Goal: Task Accomplishment & Management: Use online tool/utility

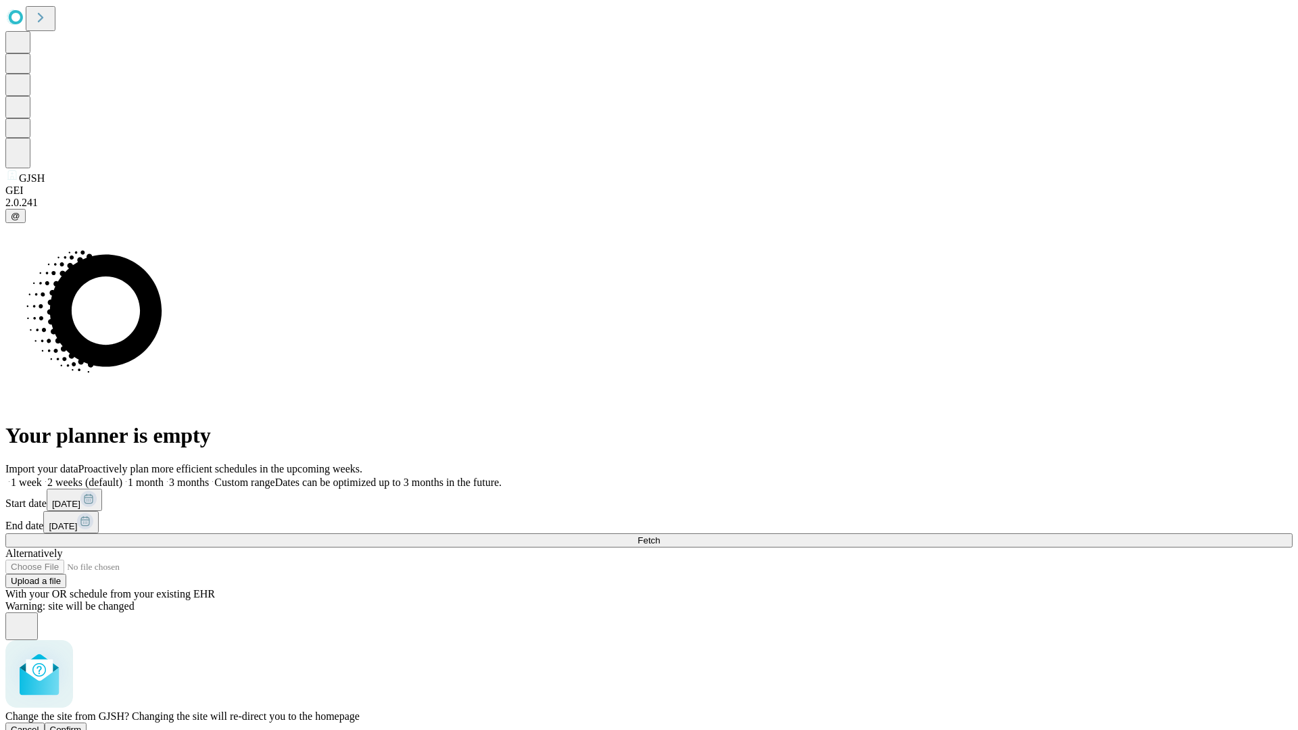
click at [82, 725] on span "Confirm" at bounding box center [66, 730] width 32 height 10
click at [42, 477] on label "1 week" at bounding box center [23, 482] width 37 height 11
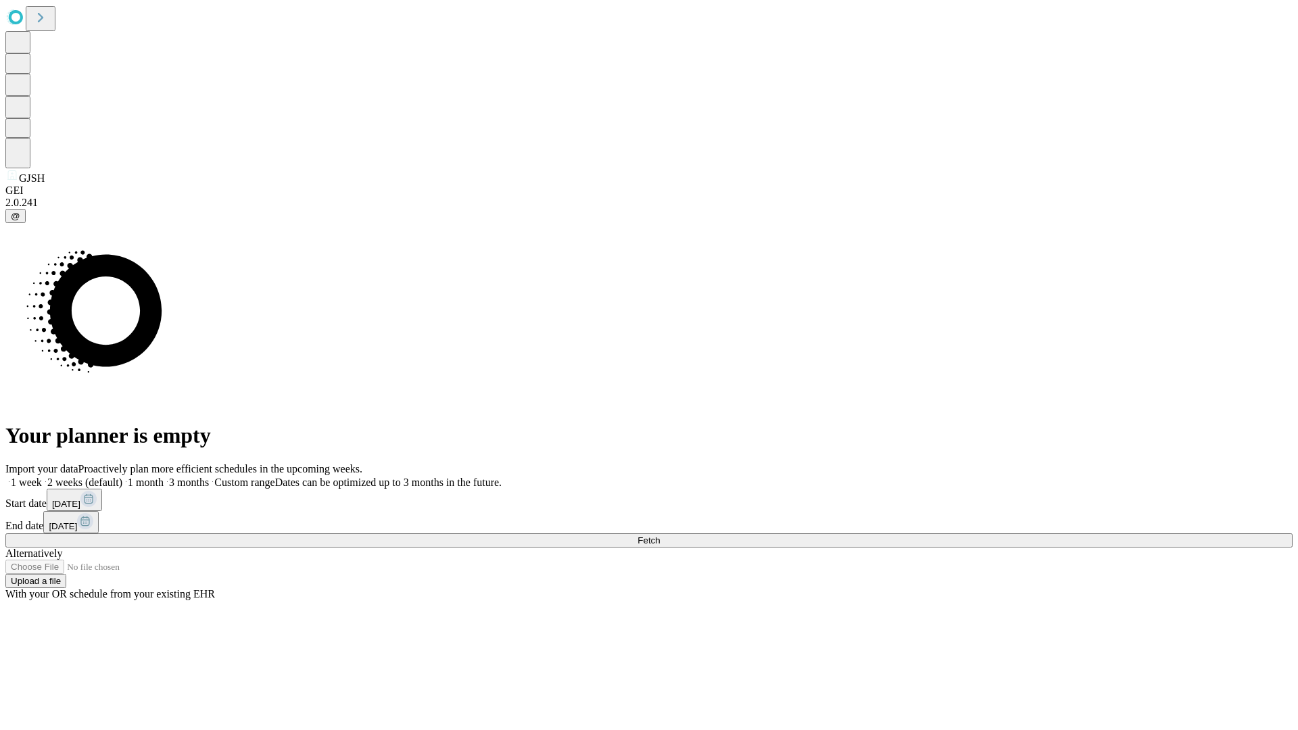
click at [660, 536] on span "Fetch" at bounding box center [649, 541] width 22 height 10
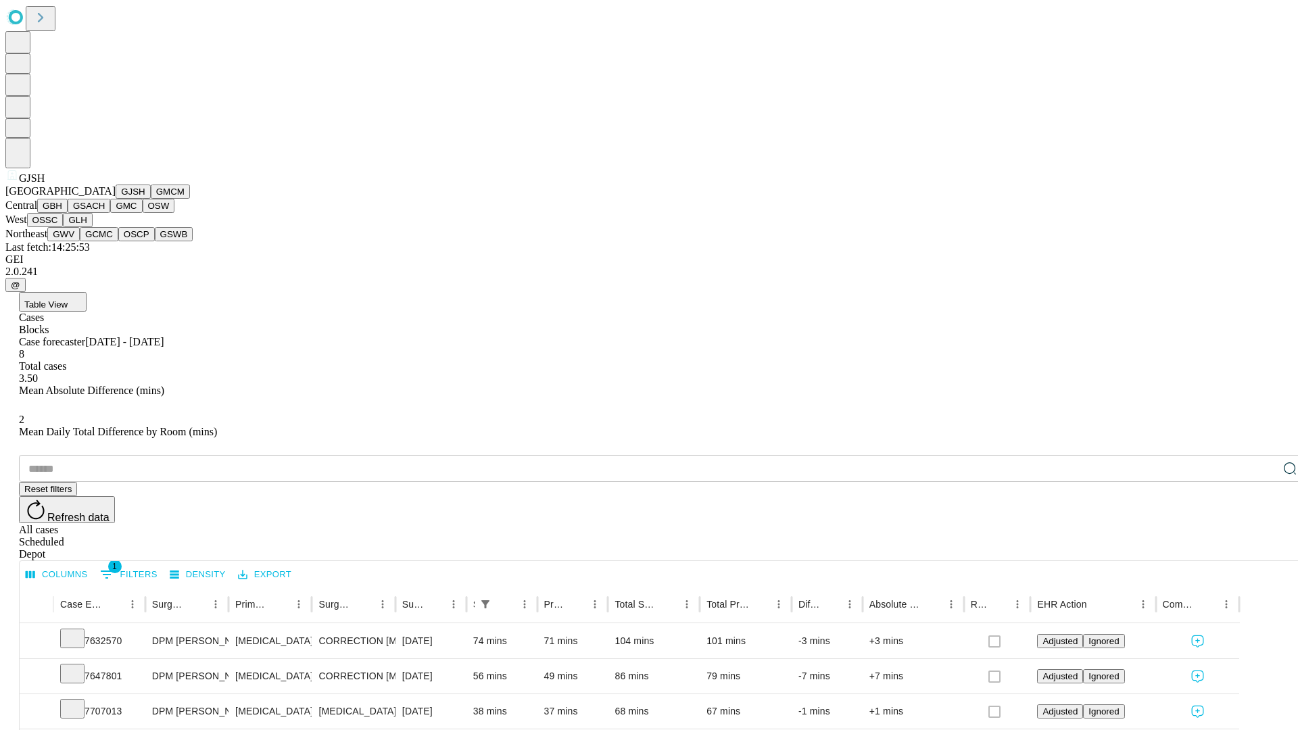
click at [151, 199] on button "GMCM" at bounding box center [170, 192] width 39 height 14
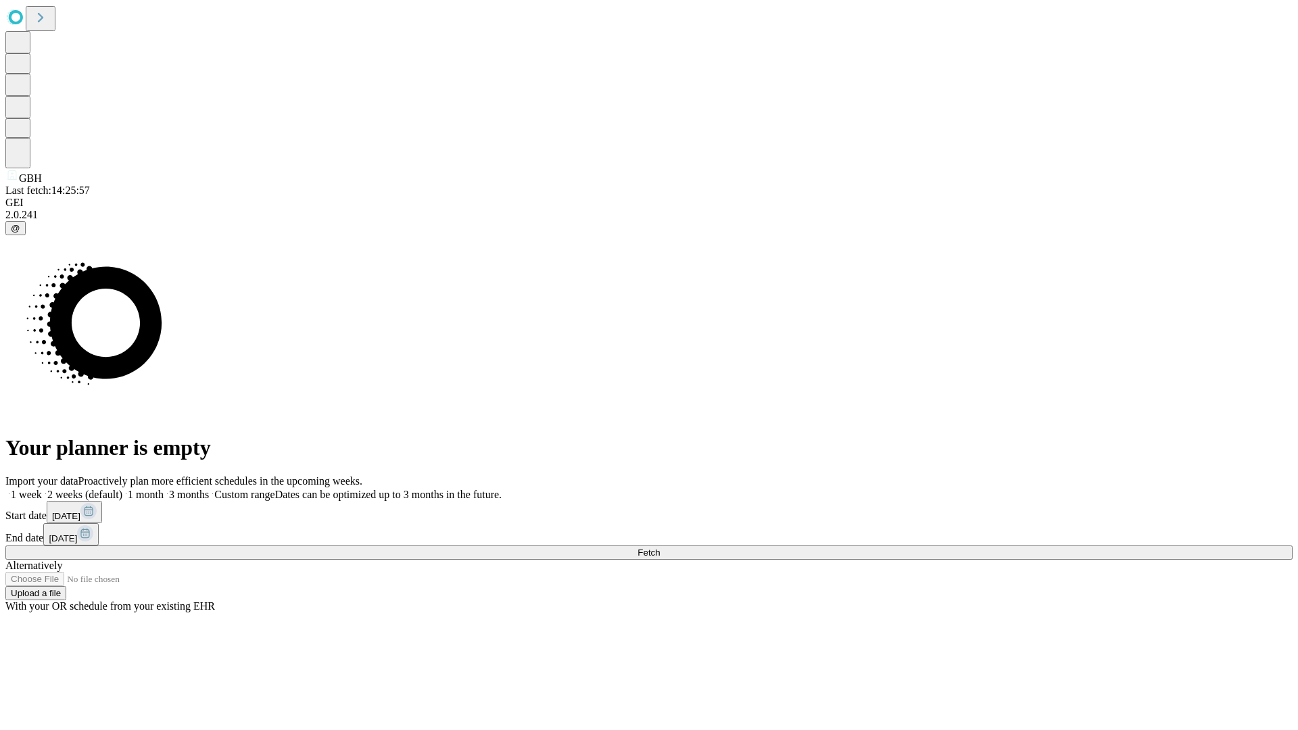
click at [42, 489] on label "1 week" at bounding box center [23, 494] width 37 height 11
click at [660, 548] on span "Fetch" at bounding box center [649, 553] width 22 height 10
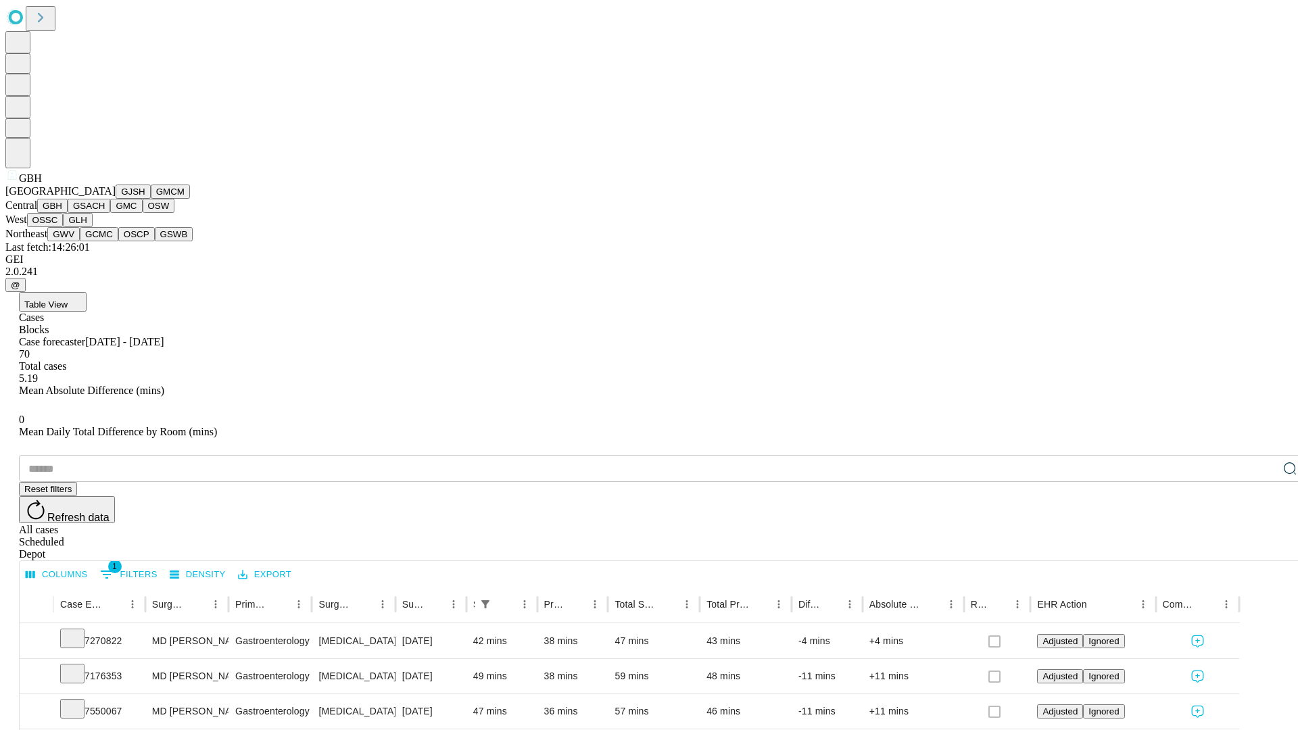
click at [105, 213] on button "GSACH" at bounding box center [89, 206] width 43 height 14
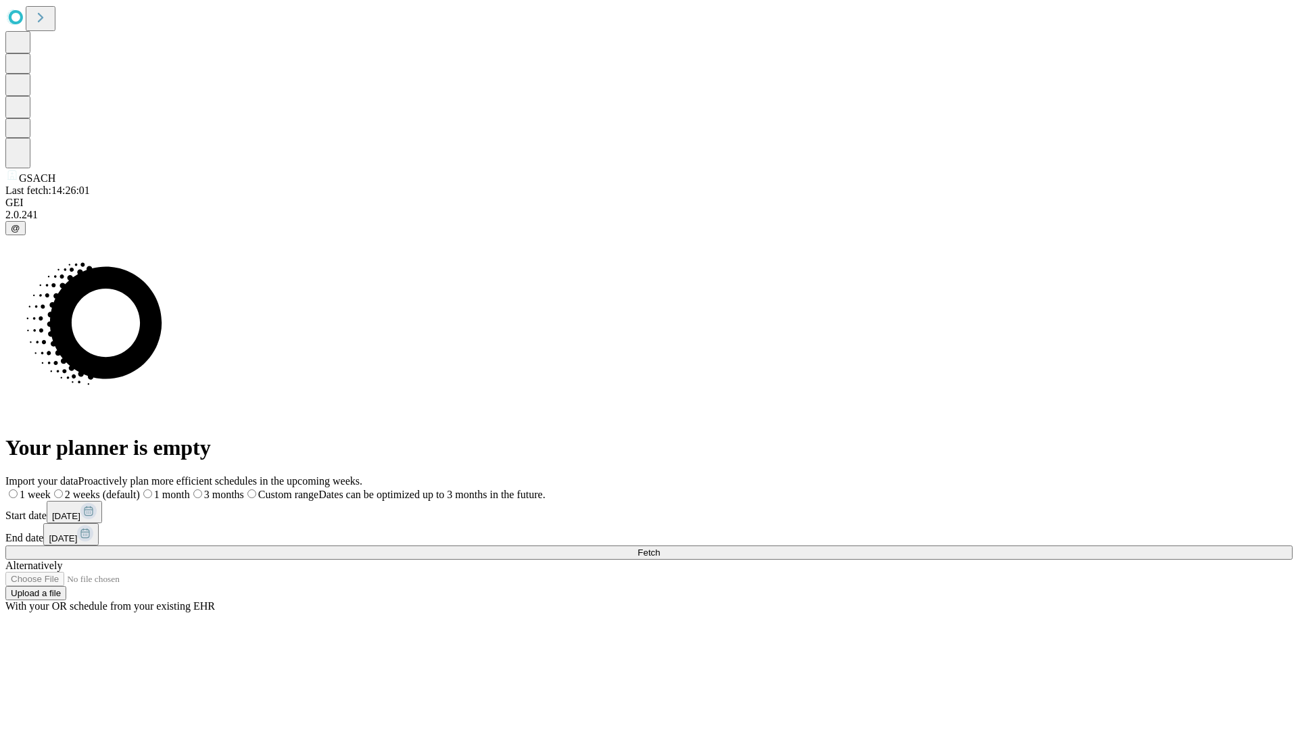
click at [51, 489] on label "1 week" at bounding box center [27, 494] width 45 height 11
click at [660, 548] on span "Fetch" at bounding box center [649, 553] width 22 height 10
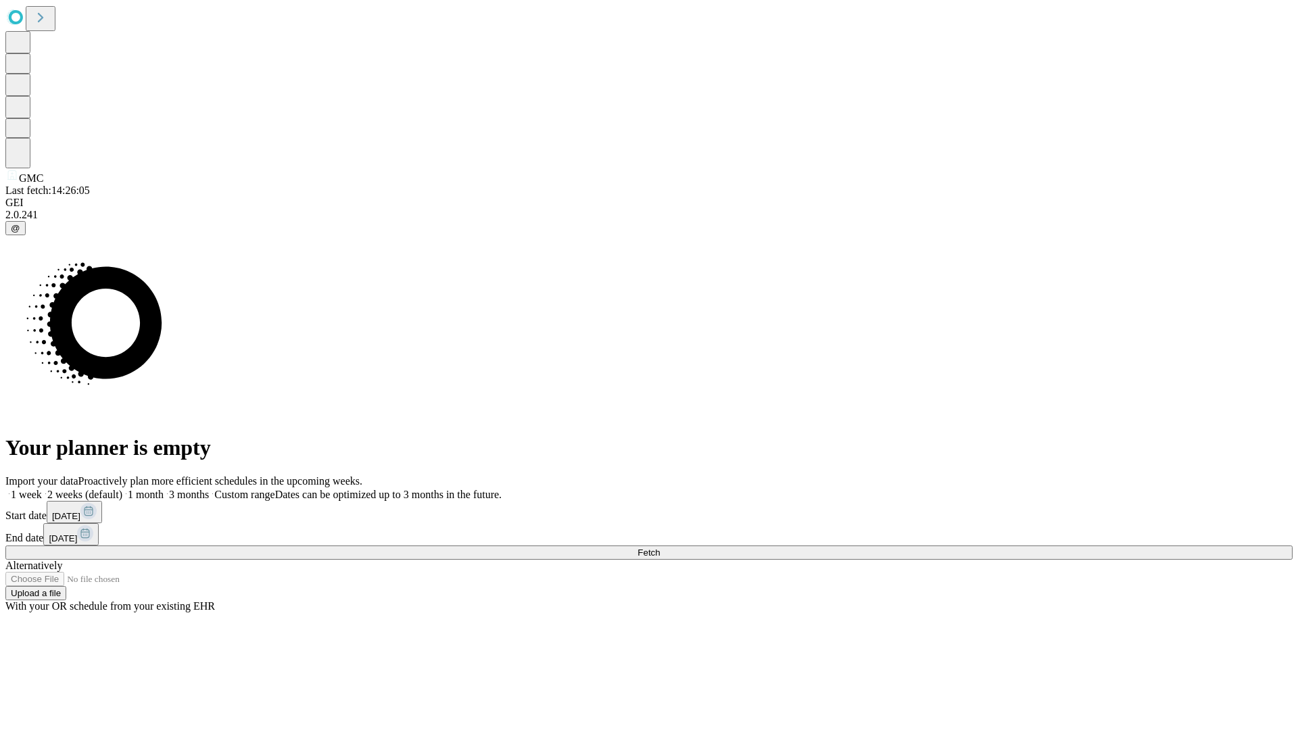
click at [42, 489] on label "1 week" at bounding box center [23, 494] width 37 height 11
click at [660, 548] on span "Fetch" at bounding box center [649, 553] width 22 height 10
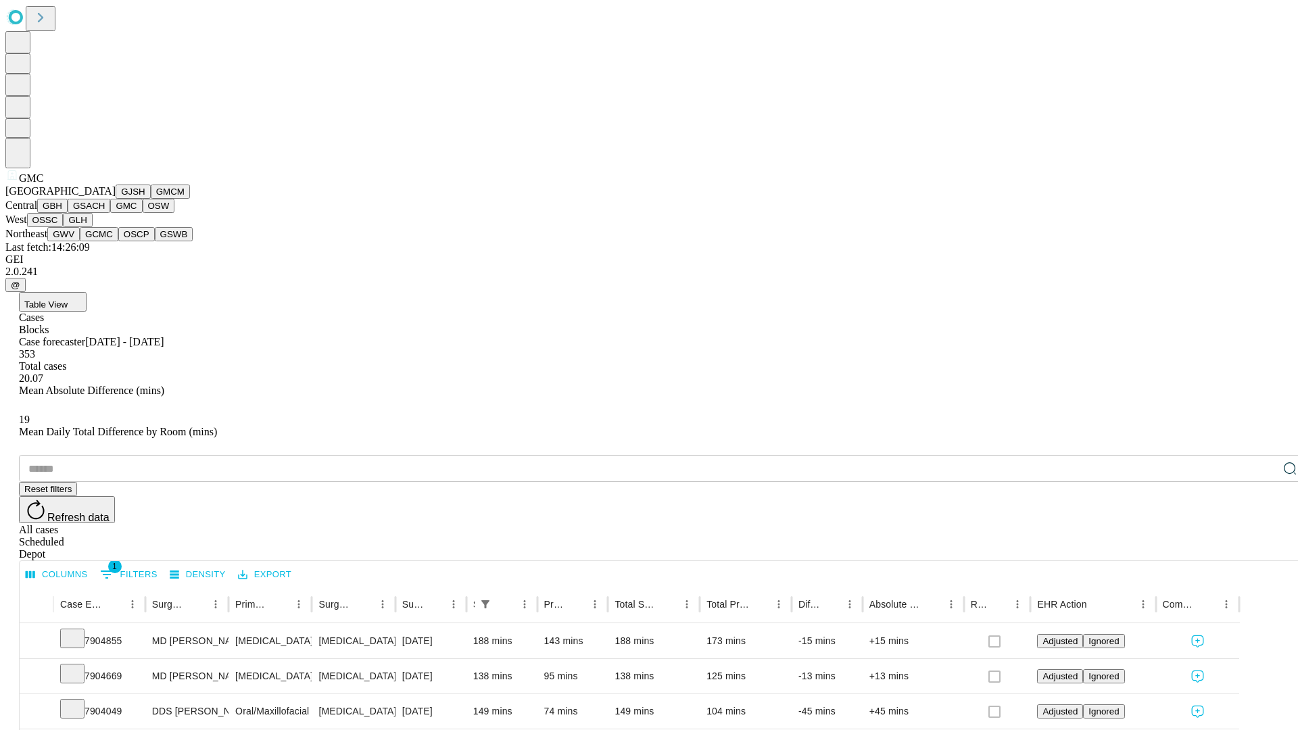
click at [143, 213] on button "OSW" at bounding box center [159, 206] width 32 height 14
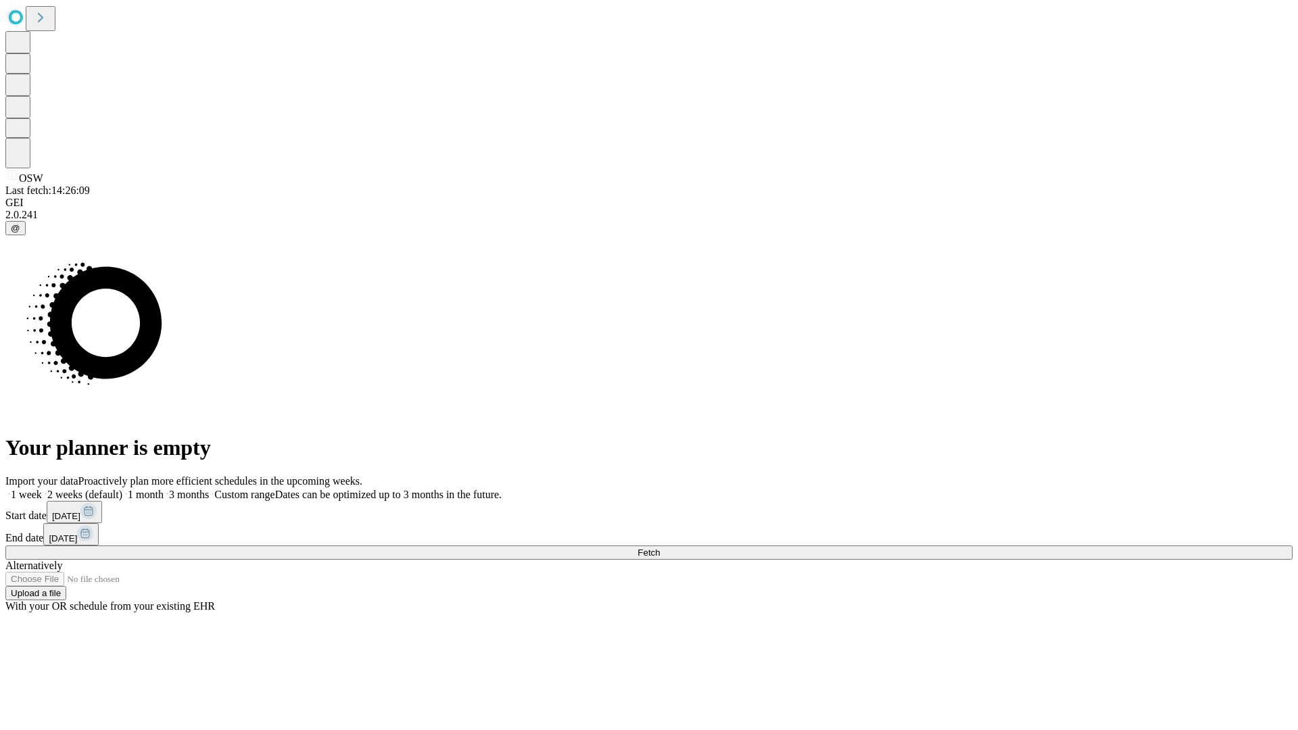
click at [660, 548] on span "Fetch" at bounding box center [649, 553] width 22 height 10
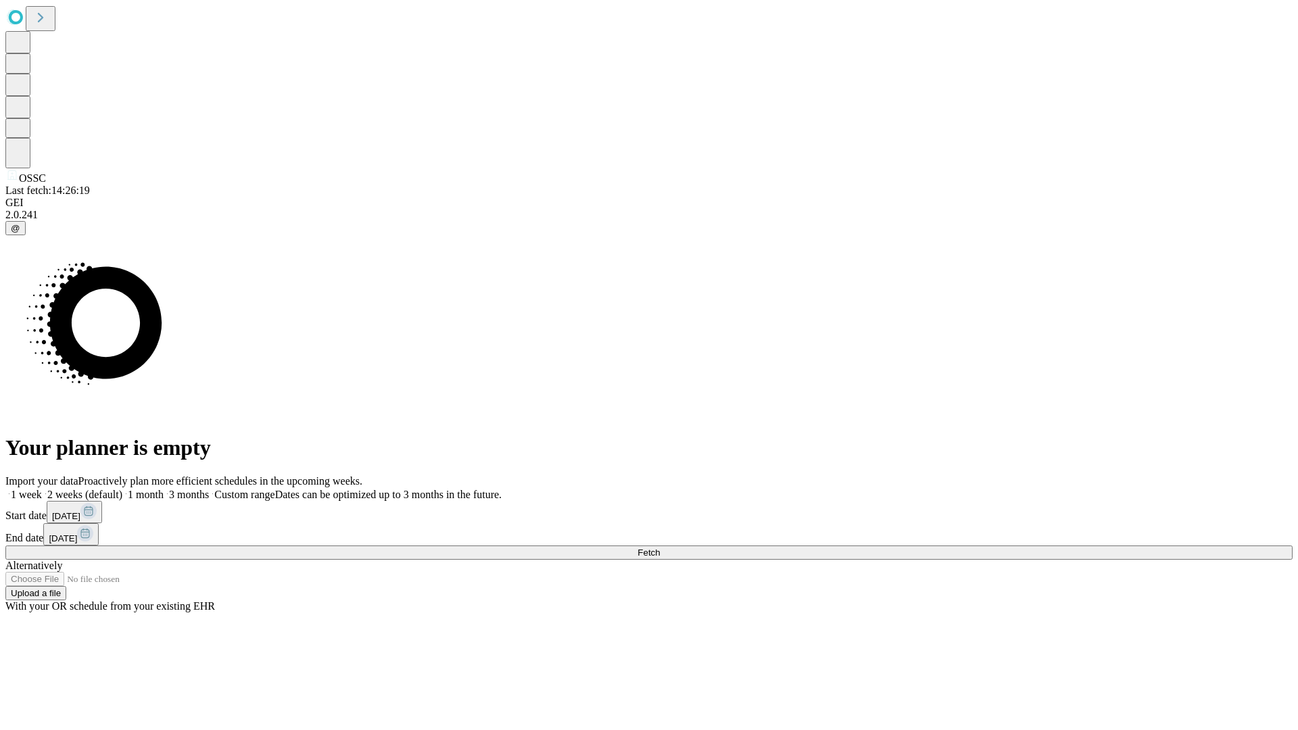
click at [42, 489] on label "1 week" at bounding box center [23, 494] width 37 height 11
click at [660, 548] on span "Fetch" at bounding box center [649, 553] width 22 height 10
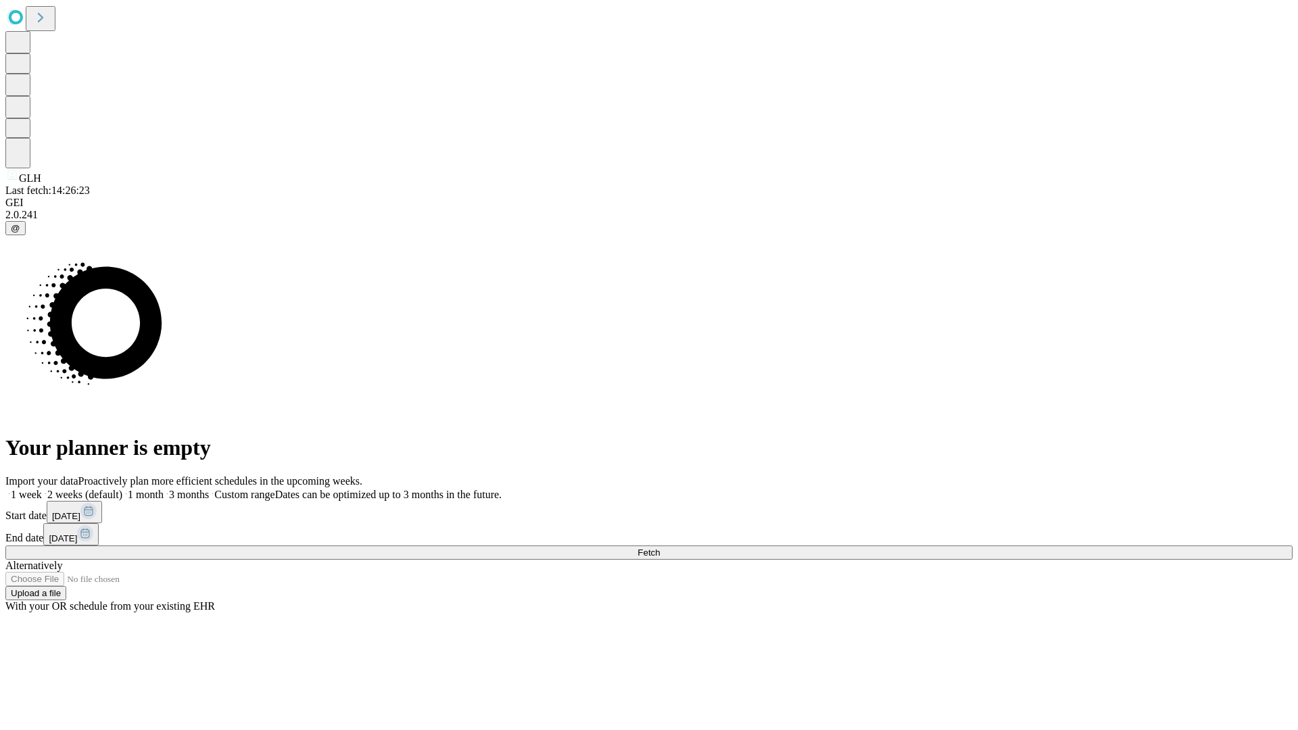
click at [42, 489] on label "1 week" at bounding box center [23, 494] width 37 height 11
click at [660, 548] on span "Fetch" at bounding box center [649, 553] width 22 height 10
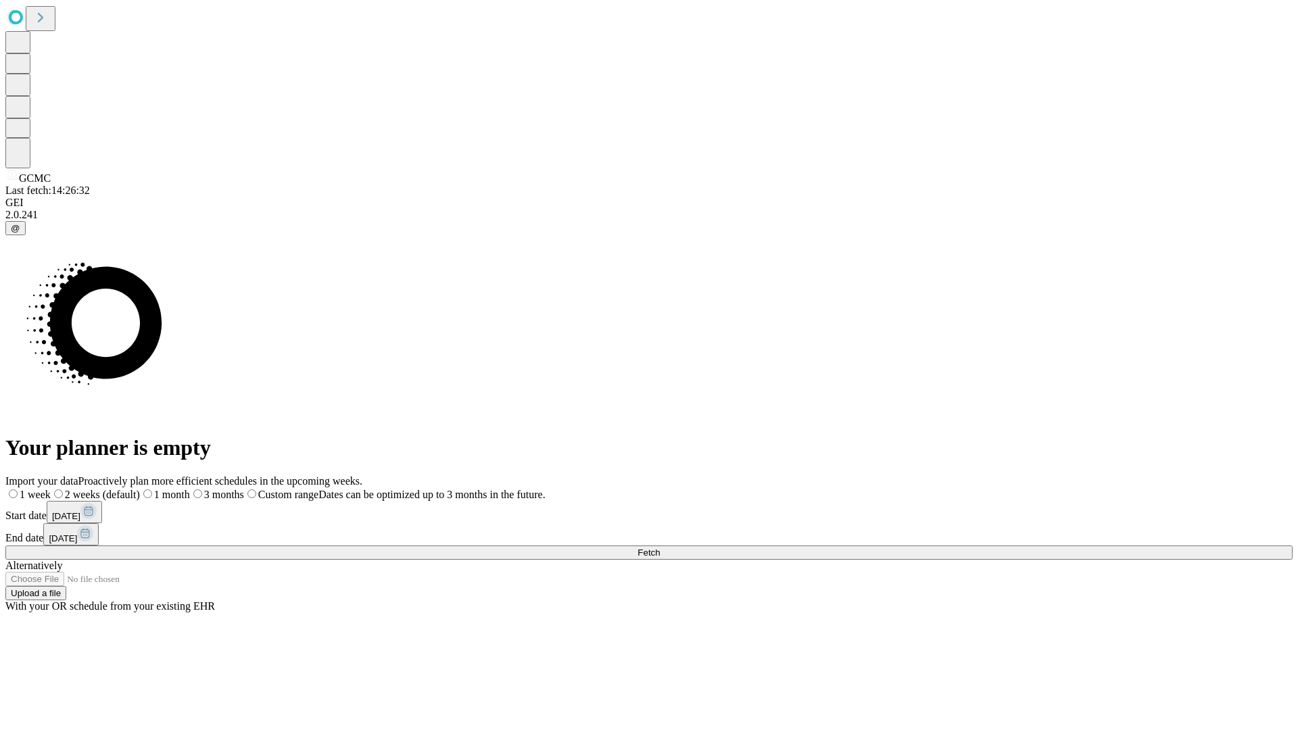
click at [51, 489] on label "1 week" at bounding box center [27, 494] width 45 height 11
click at [660, 548] on span "Fetch" at bounding box center [649, 553] width 22 height 10
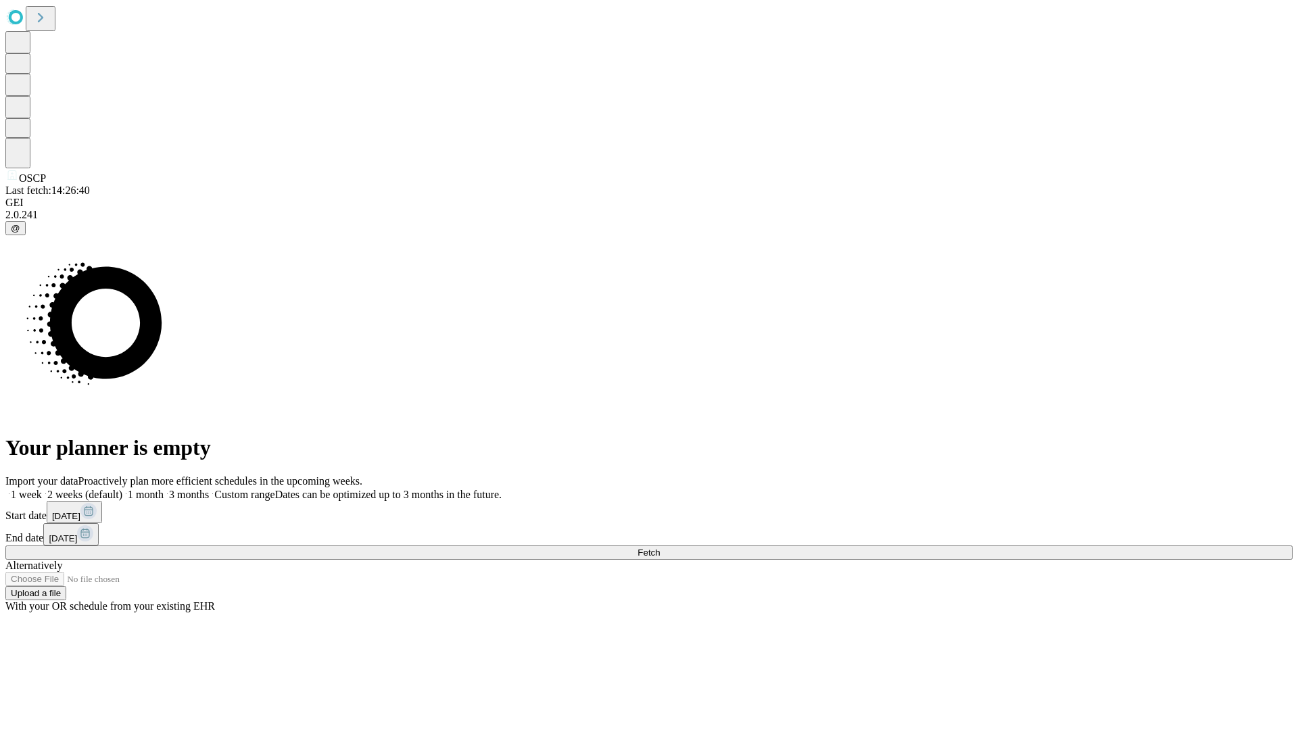
click at [660, 548] on span "Fetch" at bounding box center [649, 553] width 22 height 10
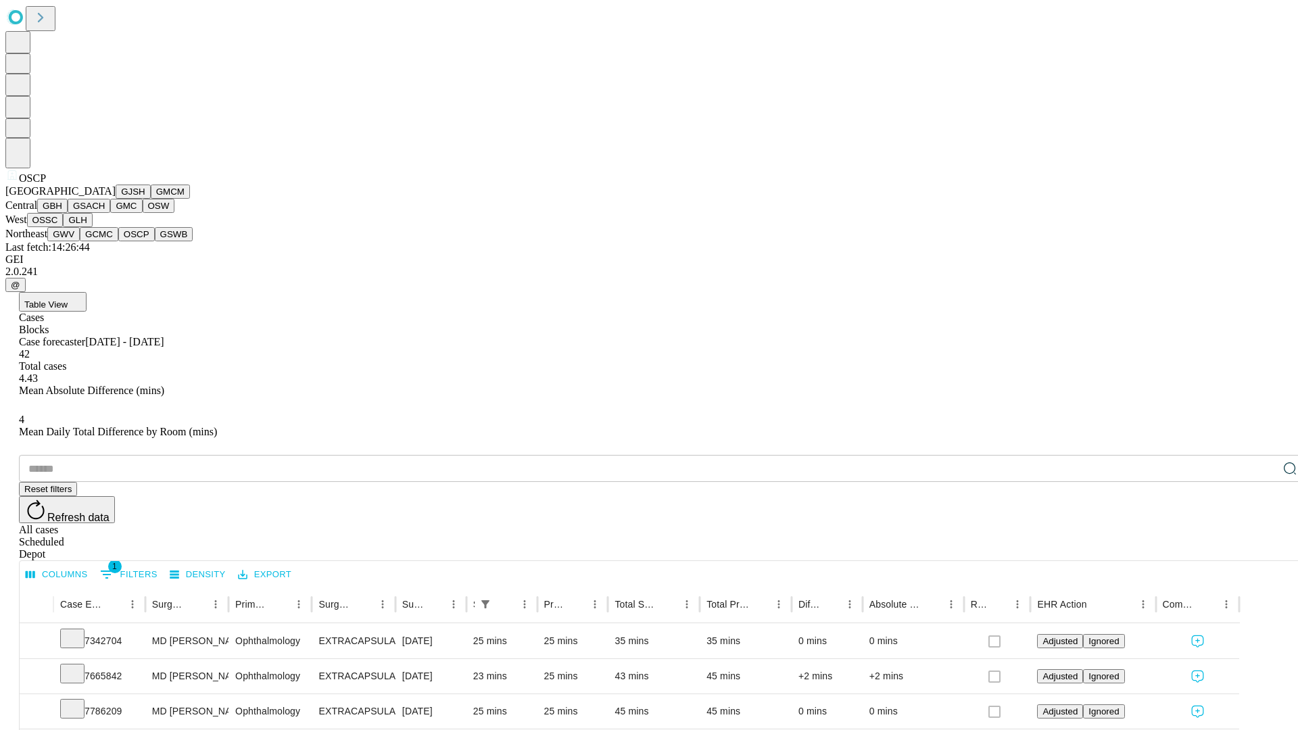
click at [155, 241] on button "GSWB" at bounding box center [174, 234] width 39 height 14
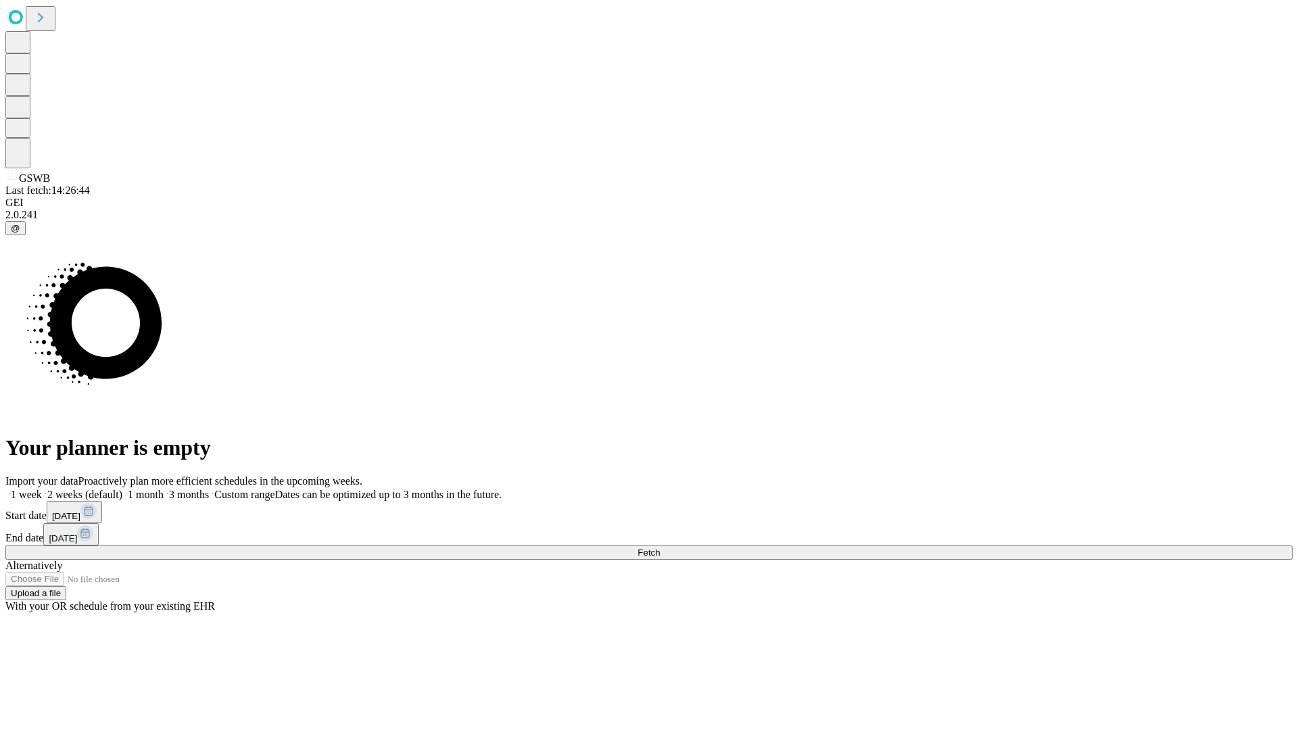
click at [42, 489] on label "1 week" at bounding box center [23, 494] width 37 height 11
click at [660, 548] on span "Fetch" at bounding box center [649, 553] width 22 height 10
